Goal: Information Seeking & Learning: Find contact information

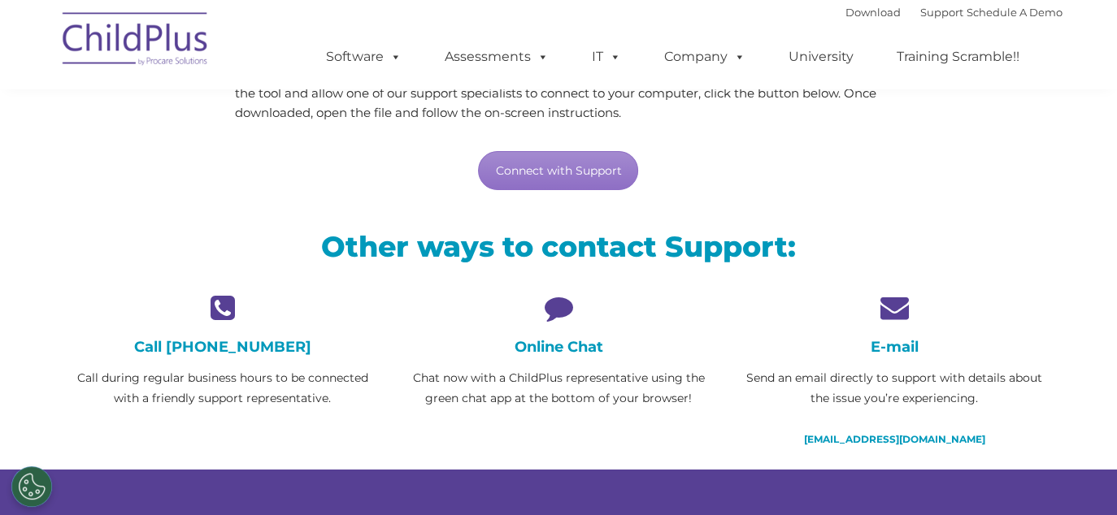
scroll to position [245, 0]
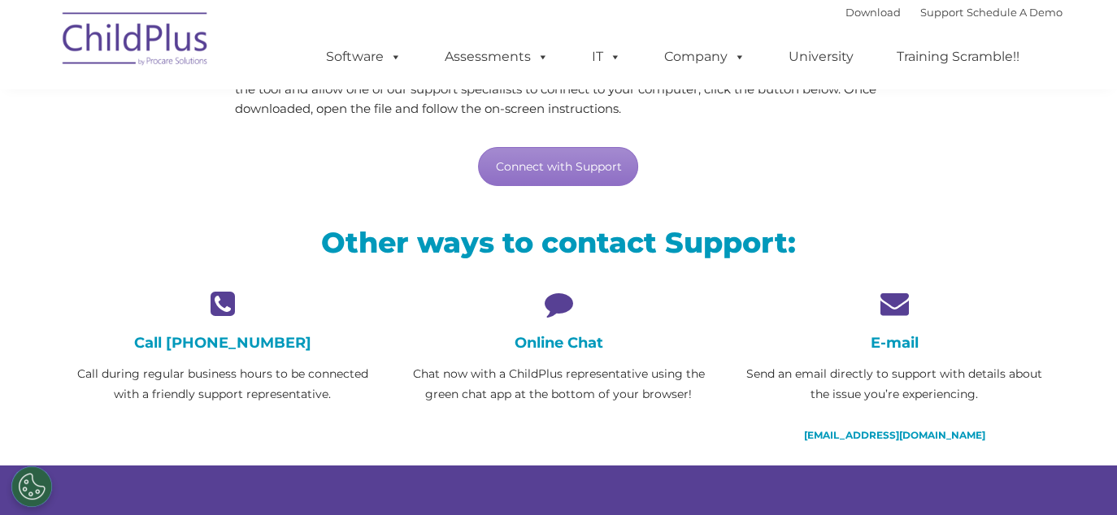
click at [558, 299] on icon at bounding box center [557, 303] width 311 height 28
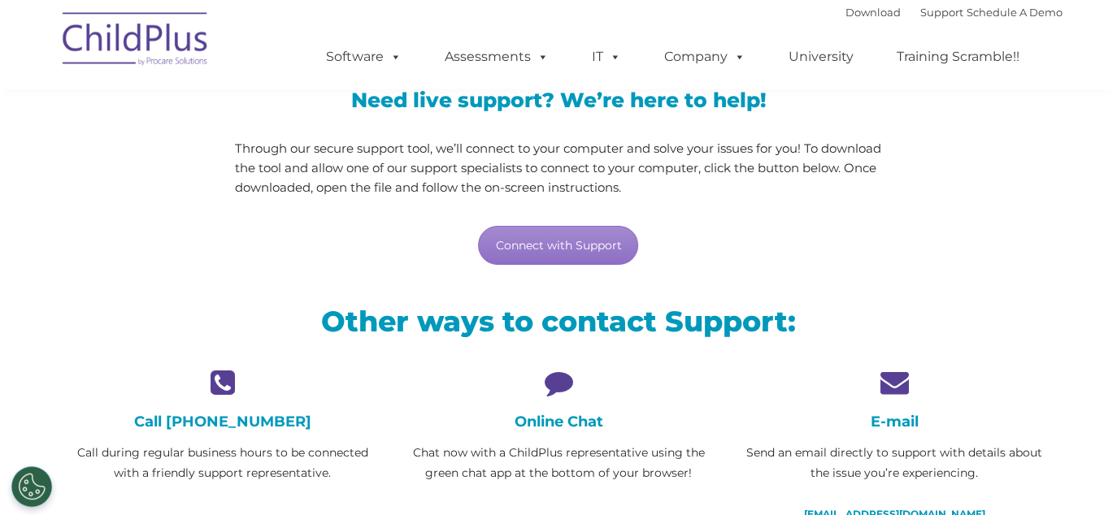
scroll to position [165, 0]
click at [563, 419] on h4 "Online Chat" at bounding box center [557, 423] width 311 height 18
click at [564, 428] on h4 "Online Chat" at bounding box center [557, 423] width 311 height 18
click at [564, 380] on icon at bounding box center [557, 383] width 311 height 28
click at [566, 452] on div "Online Chat Chat now with a ChildPlus representative using the green chat app a…" at bounding box center [557, 426] width 311 height 115
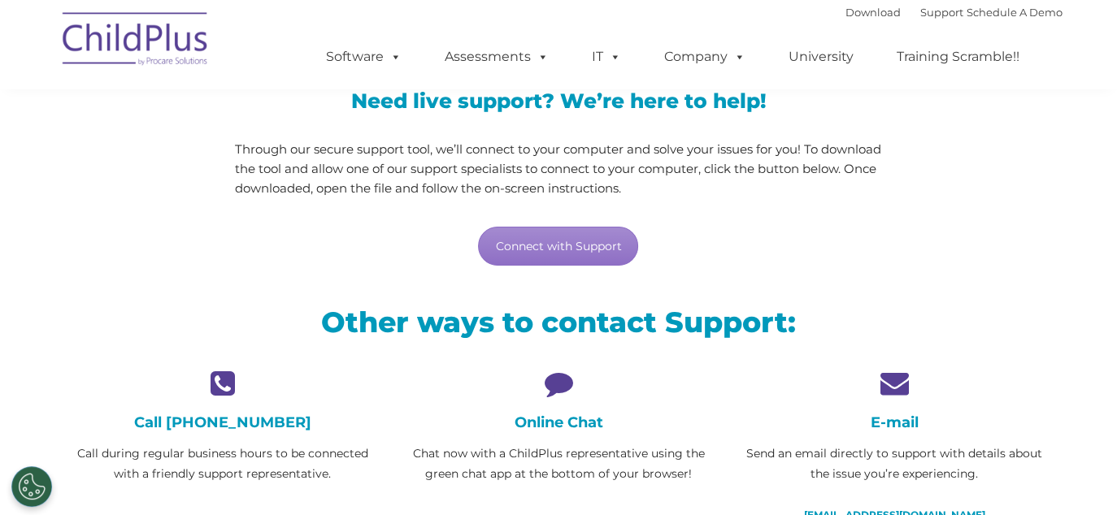
click at [561, 445] on p "Chat now with a ChildPlus representative using the green chat app at the bottom…" at bounding box center [557, 464] width 311 height 41
click at [560, 454] on p "Chat now with a ChildPlus representative using the green chat app at the bottom…" at bounding box center [557, 464] width 311 height 41
drag, startPoint x: 559, startPoint y: 452, endPoint x: 731, endPoint y: 411, distance: 177.0
click at [731, 411] on div "E-mail Send an email directly to support with details about the issue you’re ex…" at bounding box center [895, 457] width 336 height 176
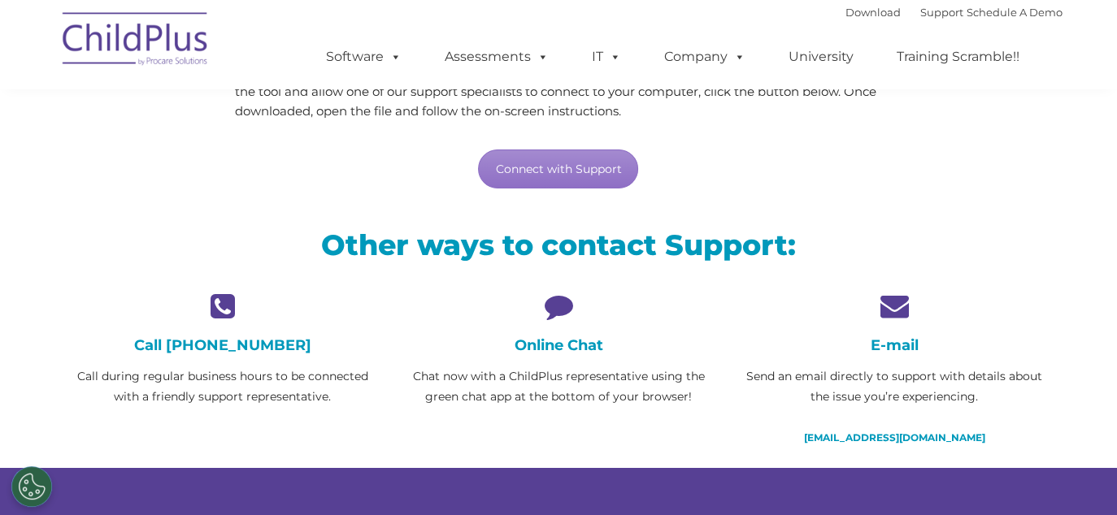
scroll to position [242, 0]
click at [553, 346] on h4 "Online Chat" at bounding box center [557, 345] width 311 height 18
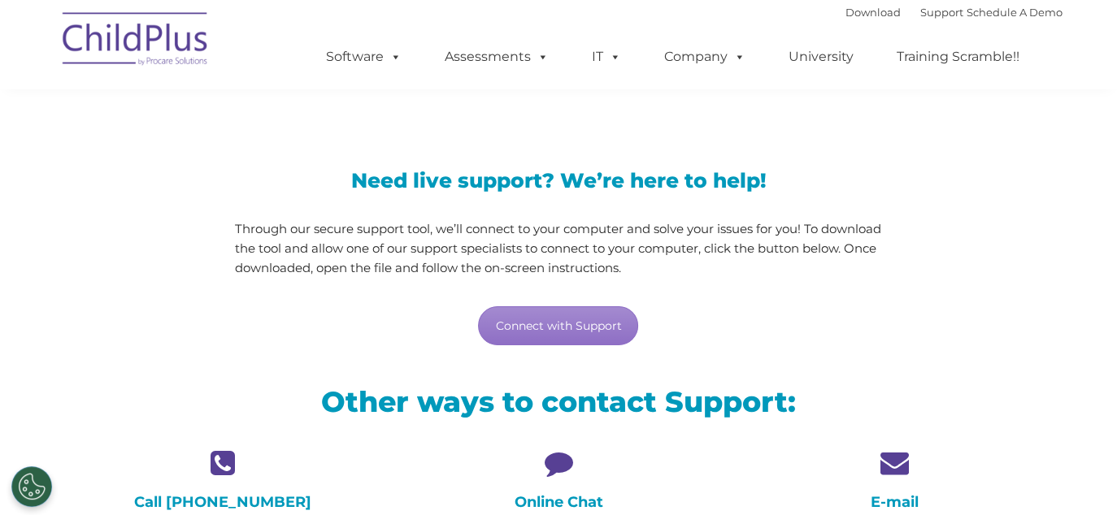
scroll to position [81, 0]
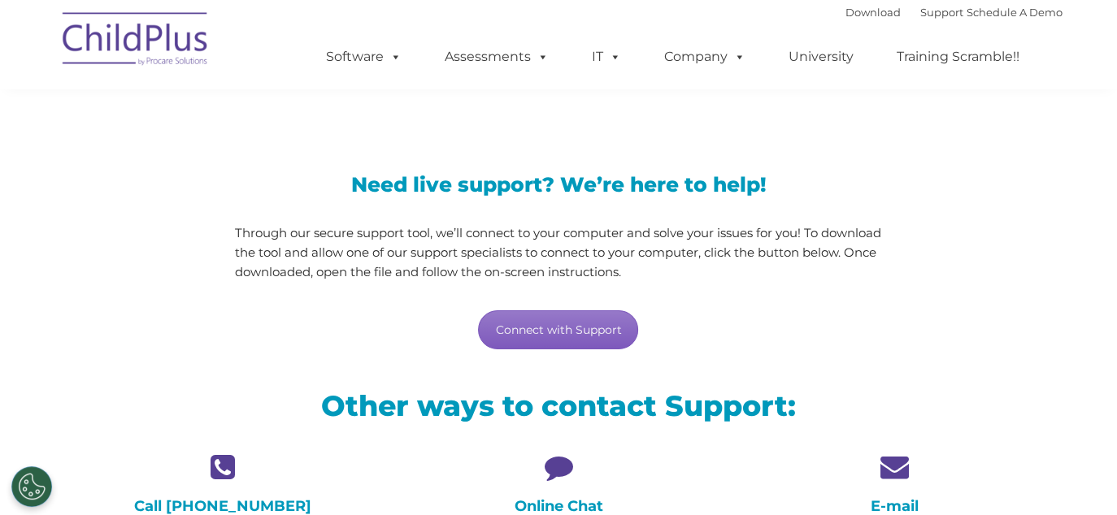
click at [562, 320] on link "Connect with Support" at bounding box center [558, 329] width 160 height 39
click at [1025, 193] on div "Need live support? We’re here to help! Through our secure support tool, we’ll c…" at bounding box center [558, 246] width 1008 height 241
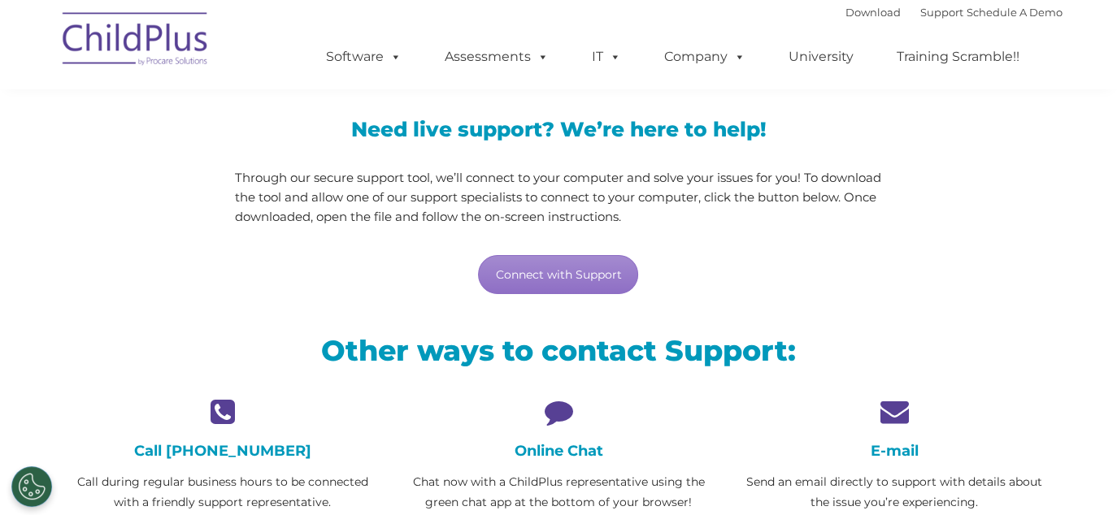
scroll to position [0, 0]
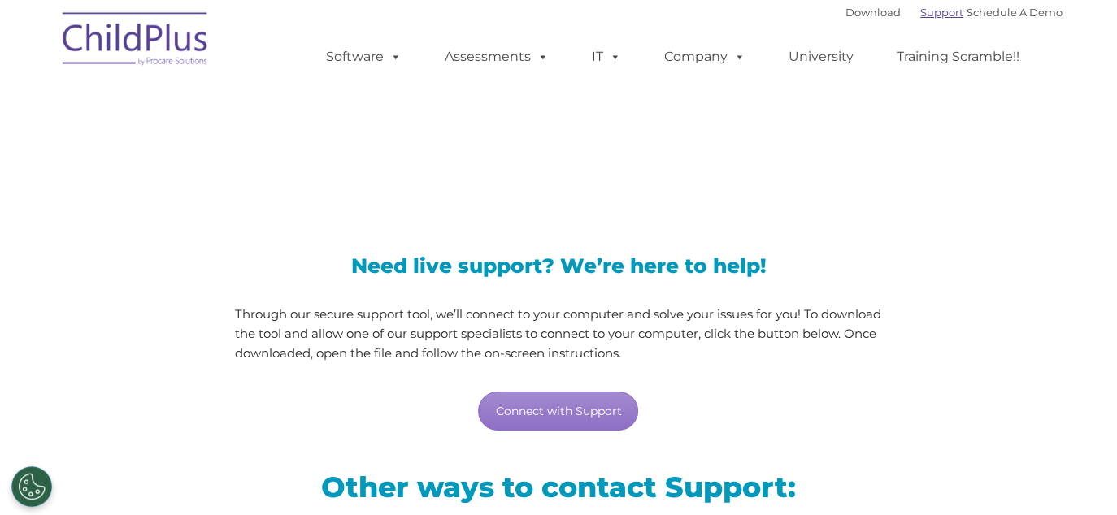
click at [920, 7] on link "Support" at bounding box center [941, 12] width 43 height 13
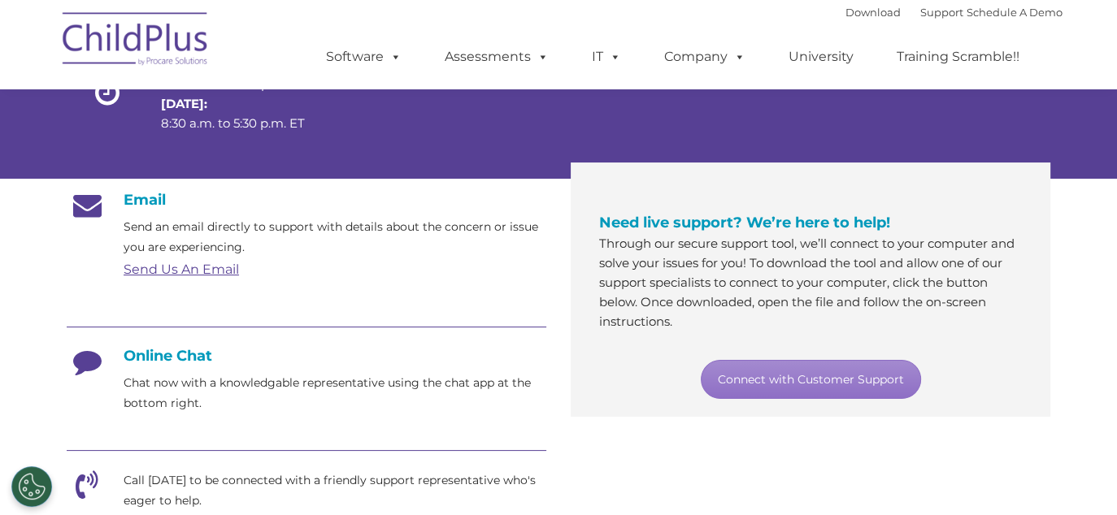
scroll to position [244, 0]
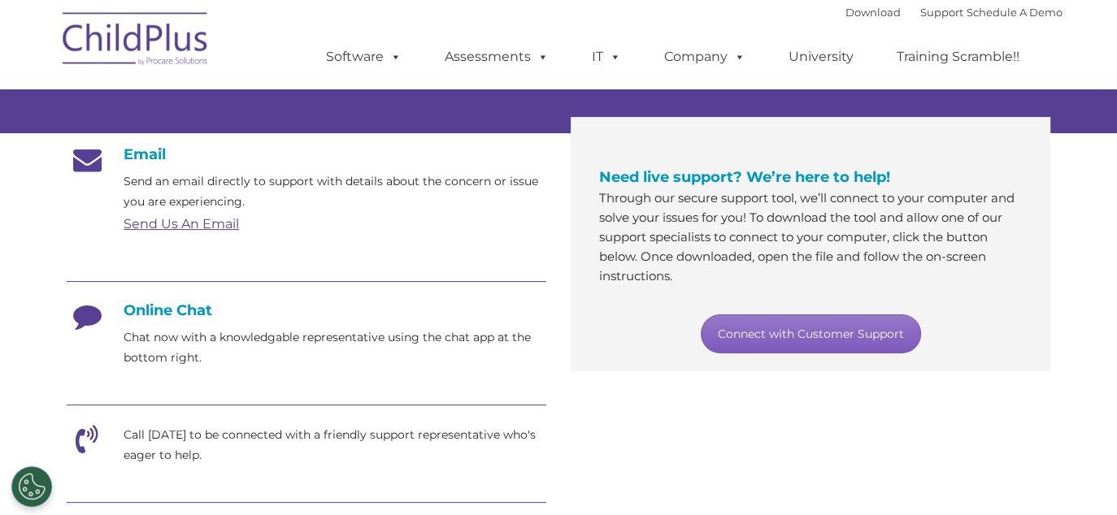
click at [777, 330] on link "Connect with Customer Support" at bounding box center [811, 334] width 220 height 39
click at [1031, 315] on div "Need live support? We’re here to help! Through our secure support tool, we’ll c…" at bounding box center [810, 250] width 447 height 242
click at [185, 294] on div at bounding box center [306, 283] width 479 height 37
click at [190, 315] on h4 "Online Chat" at bounding box center [306, 311] width 479 height 18
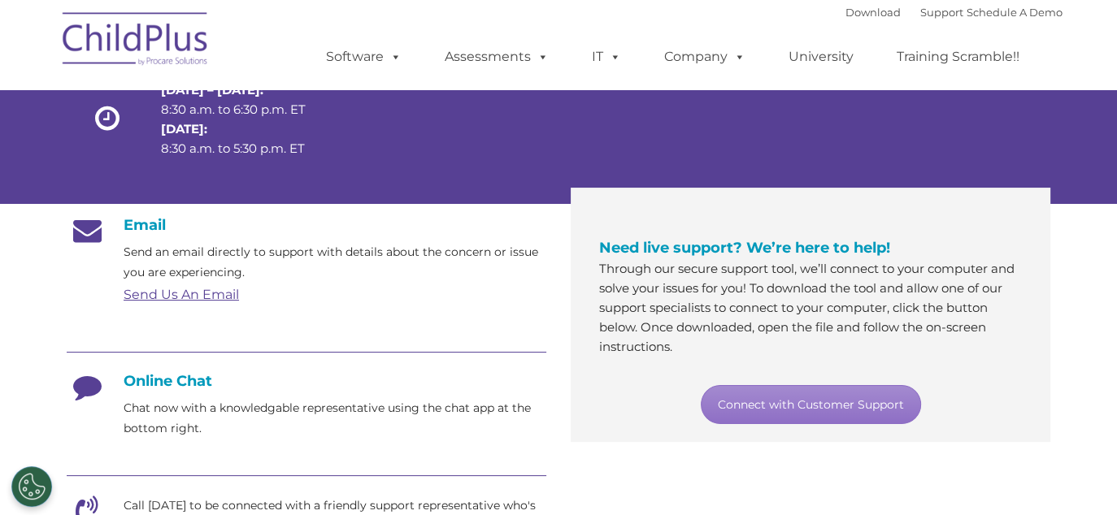
scroll to position [0, 0]
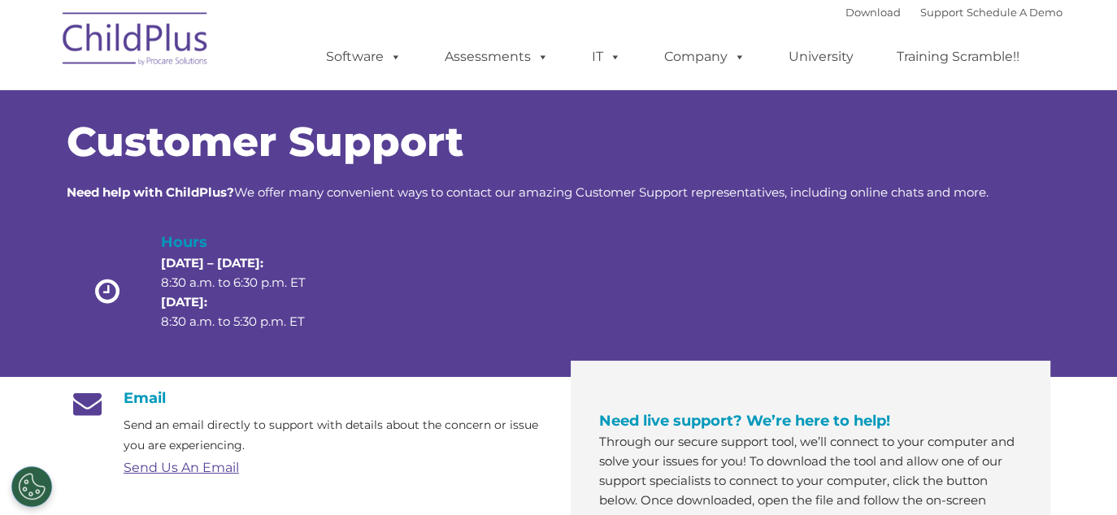
click at [171, 41] on img at bounding box center [135, 41] width 163 height 81
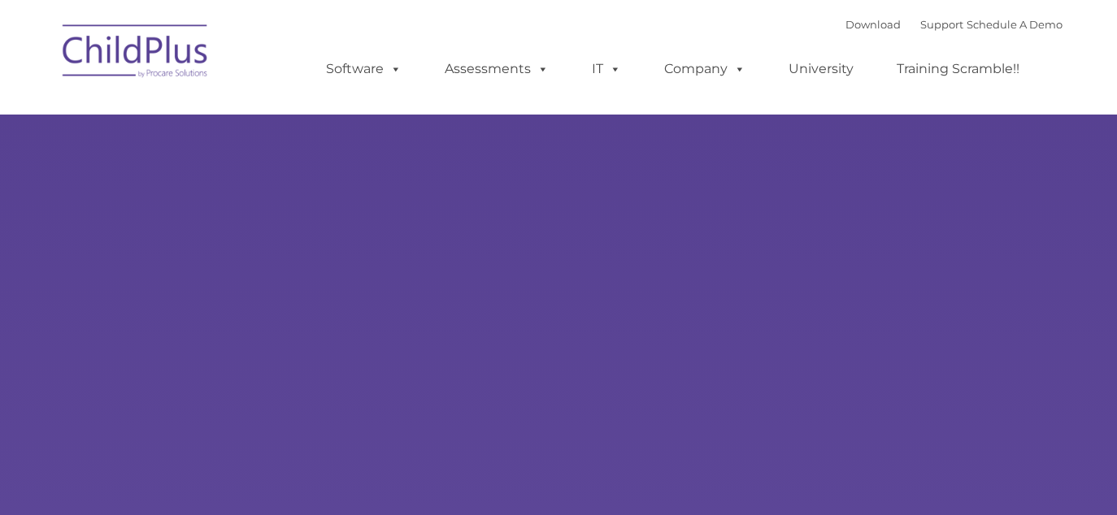
type input ""
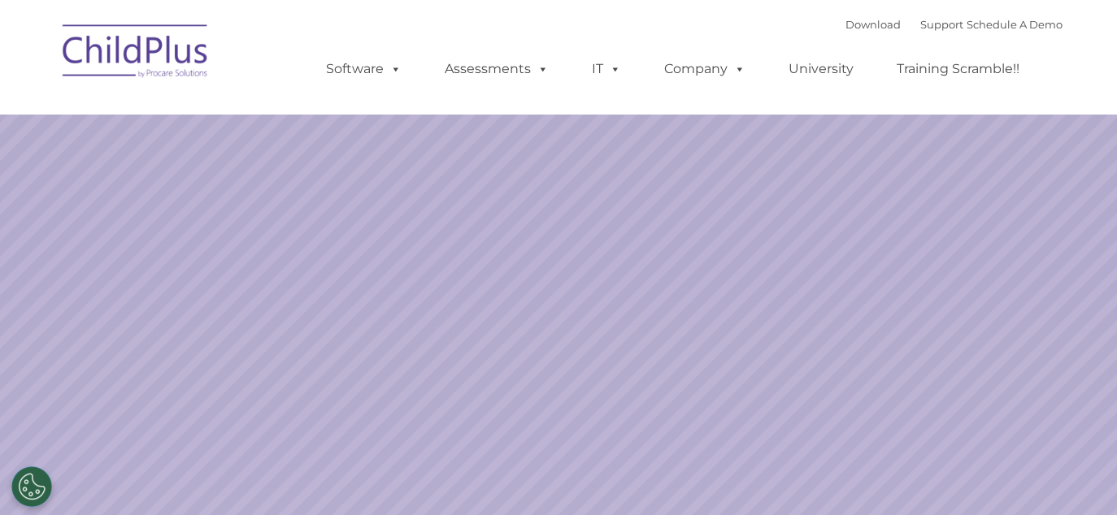
select select "MEDIUM"
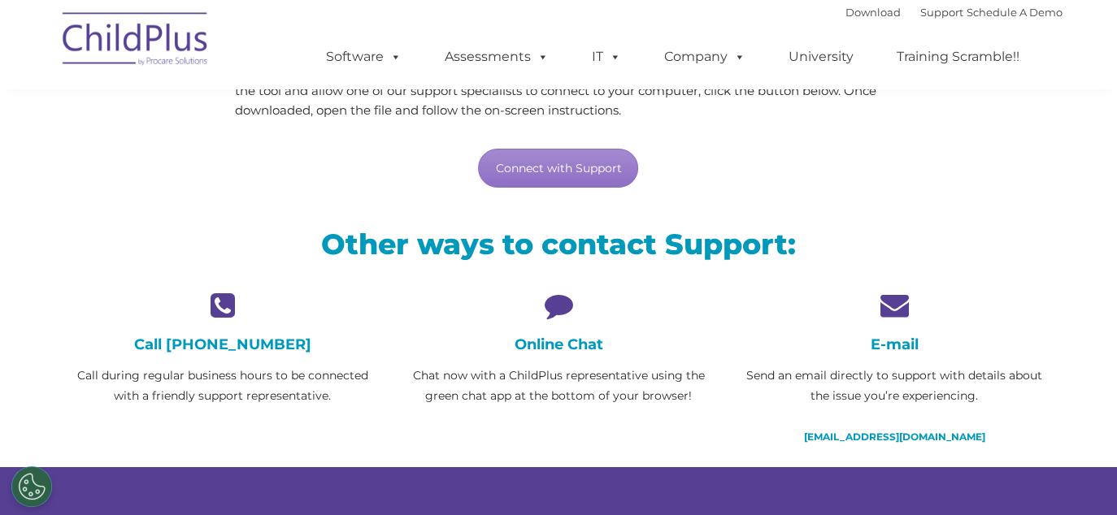
scroll to position [244, 0]
click at [560, 294] on icon at bounding box center [557, 304] width 311 height 28
click at [575, 344] on h4 "Online Chat" at bounding box center [557, 344] width 311 height 18
click at [575, 345] on h4 "Online Chat" at bounding box center [557, 344] width 311 height 18
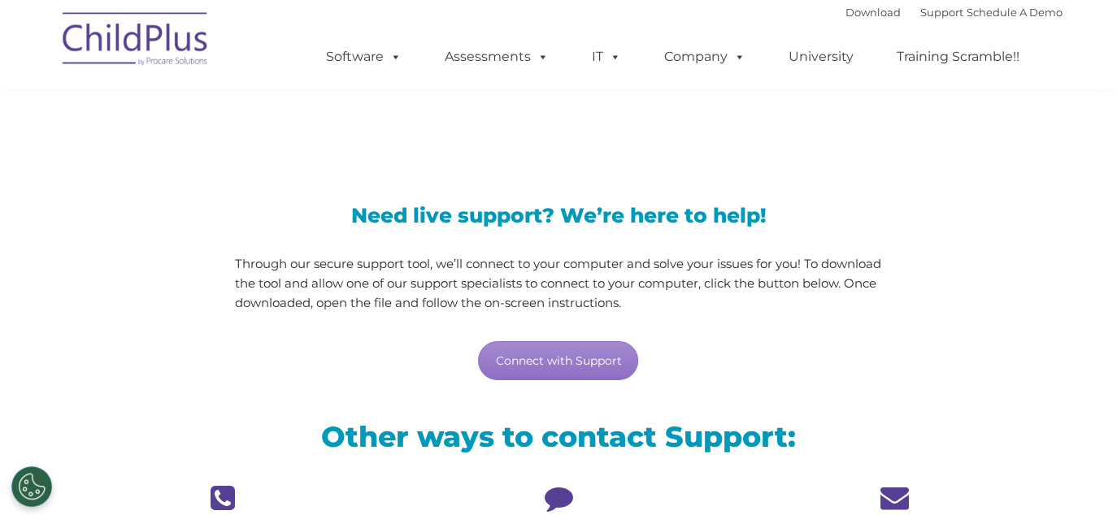
scroll to position [0, 0]
